Goal: Check status: Check status

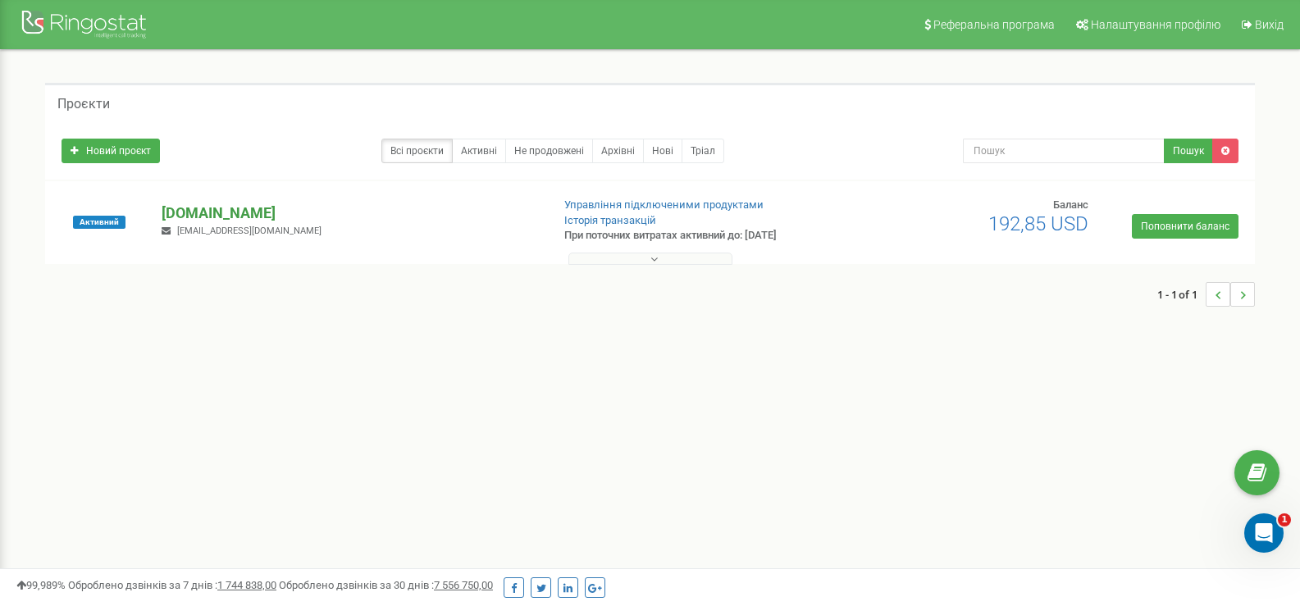
click at [185, 211] on p "[DOMAIN_NAME]" at bounding box center [350, 213] width 376 height 21
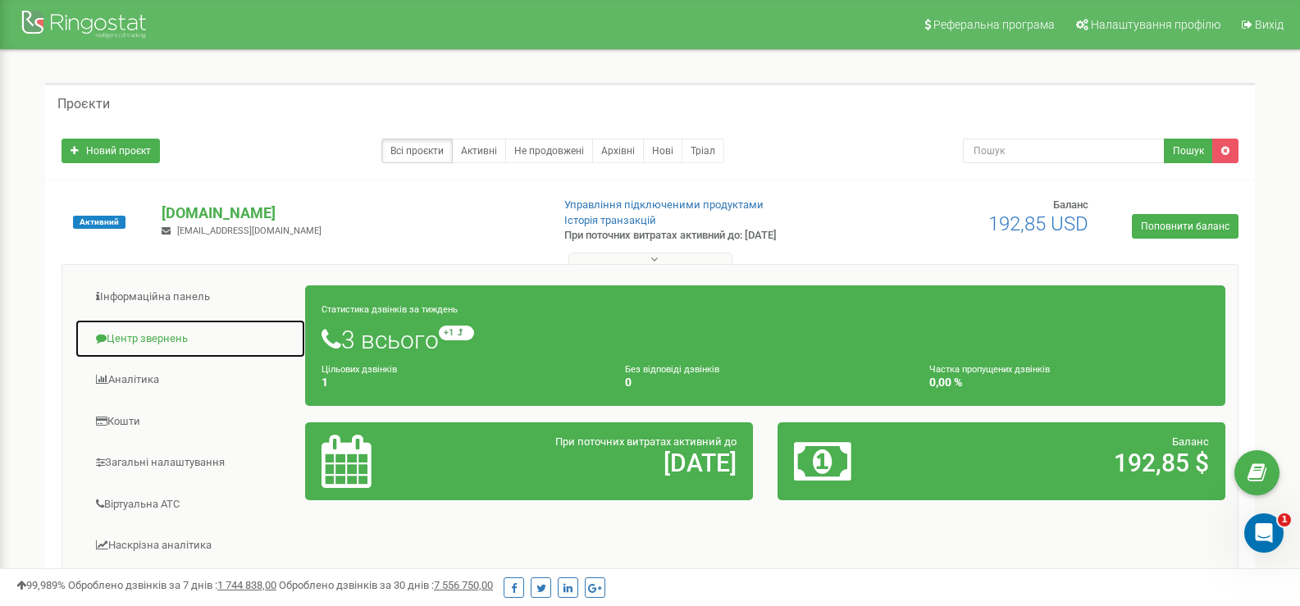
click at [126, 336] on link "Центр звернень" at bounding box center [190, 339] width 231 height 40
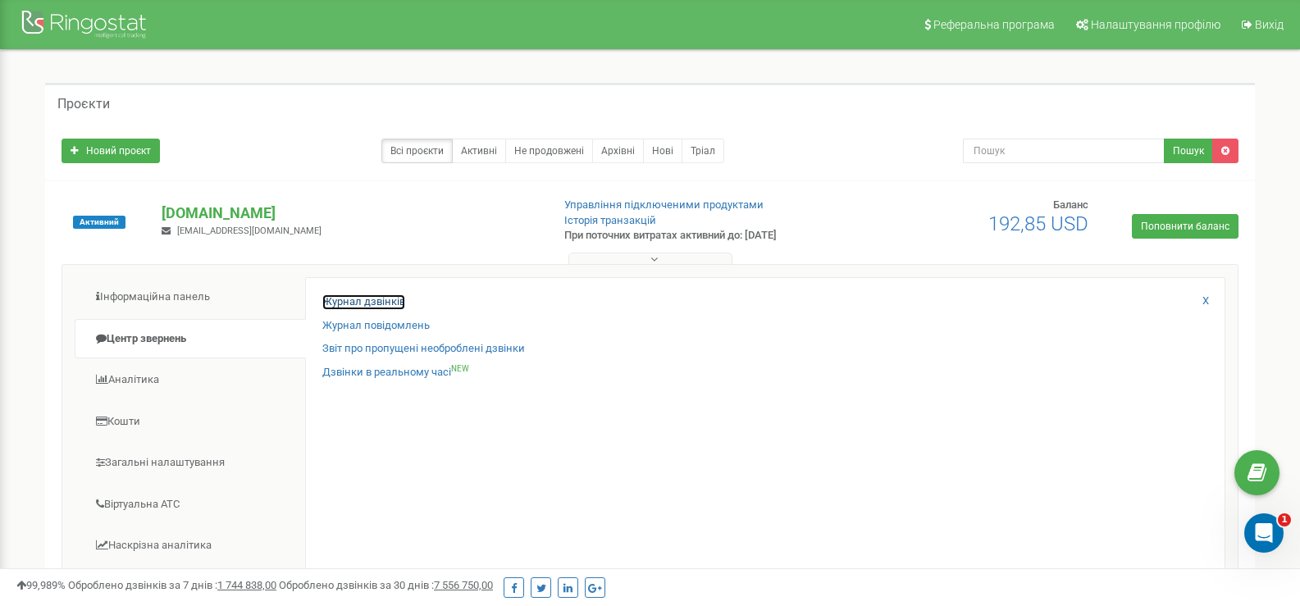
click at [364, 304] on link "Журнал дзвінків" at bounding box center [363, 303] width 83 height 16
click at [359, 302] on link "Журнал дзвінків" at bounding box center [363, 303] width 83 height 16
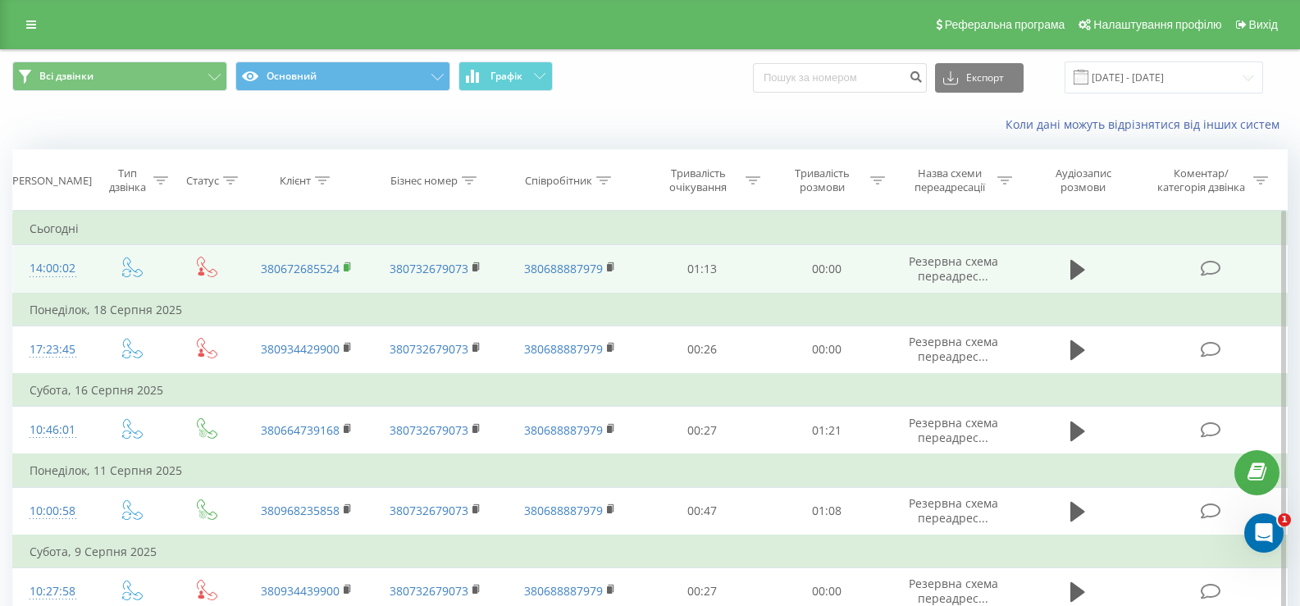
click at [348, 264] on rect at bounding box center [346, 267] width 5 height 7
